Goal: Task Accomplishment & Management: Use online tool/utility

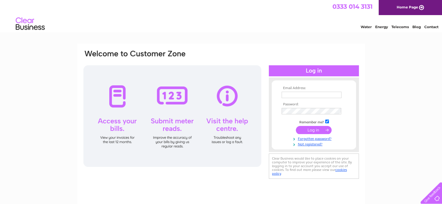
click at [306, 93] on input "text" at bounding box center [312, 95] width 60 height 6
type input "warren.crawford@lookingtorent.co.uk"
click at [296, 126] on input "submit" at bounding box center [314, 130] width 36 height 8
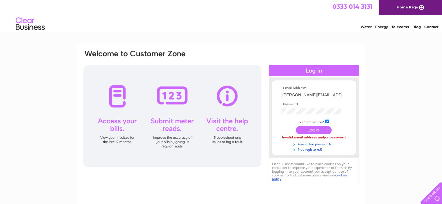
drag, startPoint x: 308, startPoint y: 104, endPoint x: 308, endPoint y: 108, distance: 3.8
click at [308, 104] on th "Password:" at bounding box center [313, 105] width 67 height 4
click at [296, 126] on input "submit" at bounding box center [314, 130] width 36 height 8
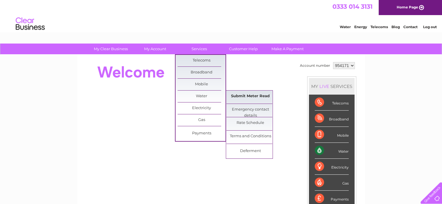
click at [241, 97] on link "Submit Meter Read" at bounding box center [250, 97] width 48 height 12
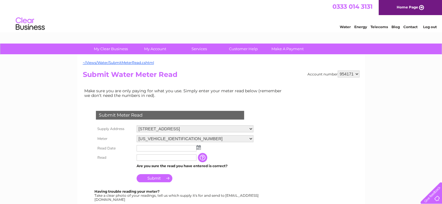
click at [200, 147] on img at bounding box center [198, 147] width 4 height 5
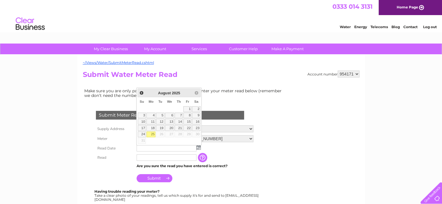
drag, startPoint x: 153, startPoint y: 135, endPoint x: 165, endPoint y: 152, distance: 20.9
click at [153, 135] on link "25" at bounding box center [150, 135] width 9 height 6
type input "2025/08/25"
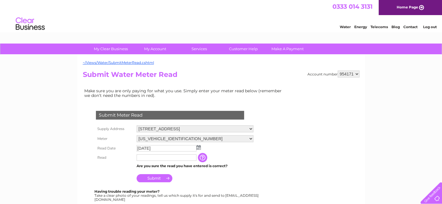
click at [165, 157] on input "text" at bounding box center [167, 158] width 60 height 6
type input "0053"
click at [165, 176] on input "Submit" at bounding box center [155, 178] width 36 height 8
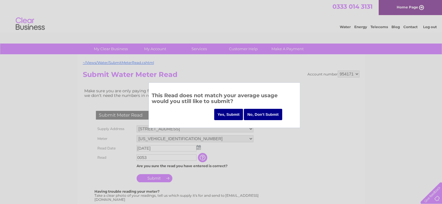
click at [234, 111] on input "Yes, Submit" at bounding box center [228, 114] width 29 height 11
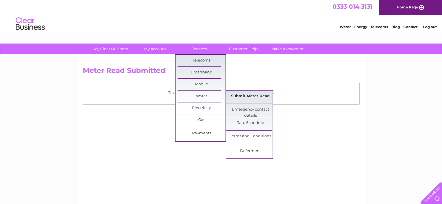
click at [261, 101] on link "Submit Meter Read" at bounding box center [250, 97] width 48 height 12
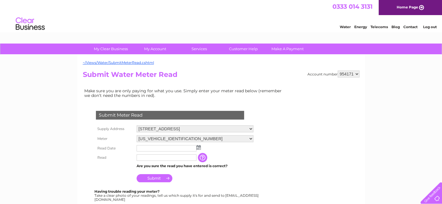
click at [356, 71] on select "954171 954728 957743 960970" at bounding box center [349, 74] width 22 height 7
select select "954728"
click at [338, 71] on select "954171 954728 957743 960970" at bounding box center [349, 74] width 22 height 7
click at [347, 68] on div "~/Views/Water/SubmitMeterRead.cshtml Account number 954171 954728 957743 960970…" at bounding box center [221, 172] width 288 height 235
click at [347, 74] on select "954171 954728 957743 960970" at bounding box center [349, 74] width 22 height 7
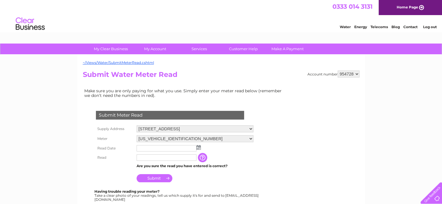
select select "957743"
click at [338, 71] on select "954171 954728 957743 960970" at bounding box center [349, 74] width 22 height 7
click at [172, 149] on input "text" at bounding box center [167, 148] width 60 height 6
click at [202, 147] on td at bounding box center [195, 149] width 120 height 10
click at [199, 146] on img at bounding box center [198, 147] width 4 height 5
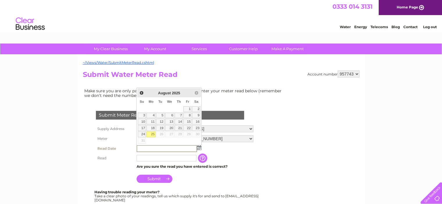
click at [152, 135] on link "25" at bounding box center [150, 135] width 9 height 6
type input "2025/08/25"
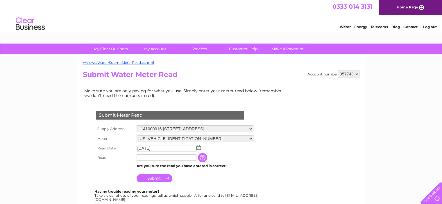
drag, startPoint x: 155, startPoint y: 165, endPoint x: 155, endPoint y: 158, distance: 7.3
click at [155, 164] on td "Are you sure the read you have entered is correct?" at bounding box center [195, 166] width 120 height 8
click at [155, 155] on input "text" at bounding box center [167, 158] width 60 height 6
type input "00000"
click at [163, 182] on td "Submit" at bounding box center [195, 178] width 120 height 14
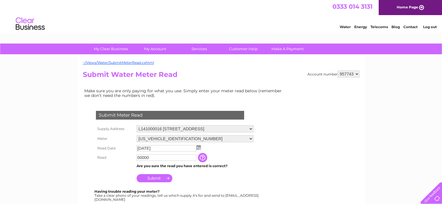
click at [162, 180] on input "Submit" at bounding box center [155, 178] width 36 height 8
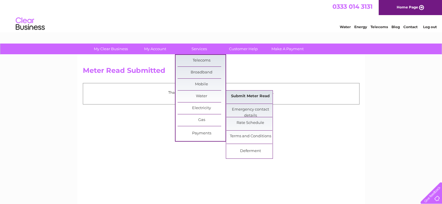
drag, startPoint x: 244, startPoint y: 95, endPoint x: 250, endPoint y: 94, distance: 5.6
click at [244, 95] on link "Submit Meter Read" at bounding box center [250, 97] width 48 height 12
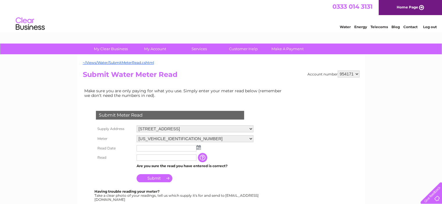
click at [157, 128] on select "1405 Dumbarton Road, Glasgow, G14 9XS" at bounding box center [195, 129] width 117 height 7
drag, startPoint x: 360, startPoint y: 73, endPoint x: 355, endPoint y: 73, distance: 4.9
click at [360, 73] on div "~/Views/Water/SubmitMeterRead.cshtml Account number 954171 954728 957743 960970…" at bounding box center [221, 172] width 288 height 235
click at [354, 73] on select "954171 954728 957743 960970" at bounding box center [349, 74] width 22 height 7
select select "960970"
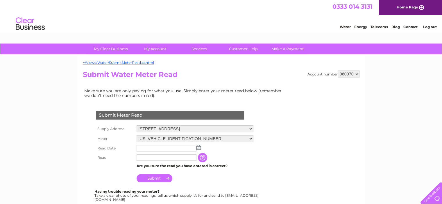
click at [338, 71] on select "954171 954728 957743 960970" at bounding box center [349, 74] width 22 height 7
click at [138, 148] on input "text" at bounding box center [167, 148] width 60 height 6
click at [203, 145] on td at bounding box center [195, 149] width 120 height 10
click at [196, 148] on img at bounding box center [198, 147] width 4 height 5
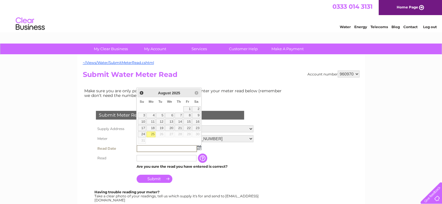
click at [150, 133] on link "25" at bounding box center [150, 135] width 9 height 6
type input "[DATE]"
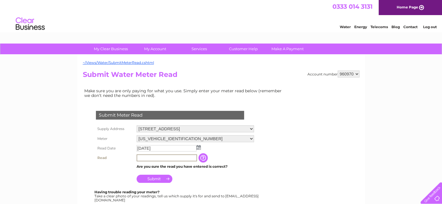
click at [157, 155] on input "text" at bounding box center [167, 158] width 60 height 7
type input "0189"
click at [161, 176] on input "Submit" at bounding box center [155, 179] width 36 height 8
